Goal: Browse casually

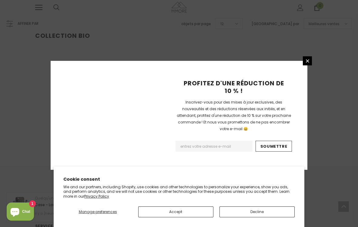
scroll to position [126, 0]
